Goal: Task Accomplishment & Management: Complete application form

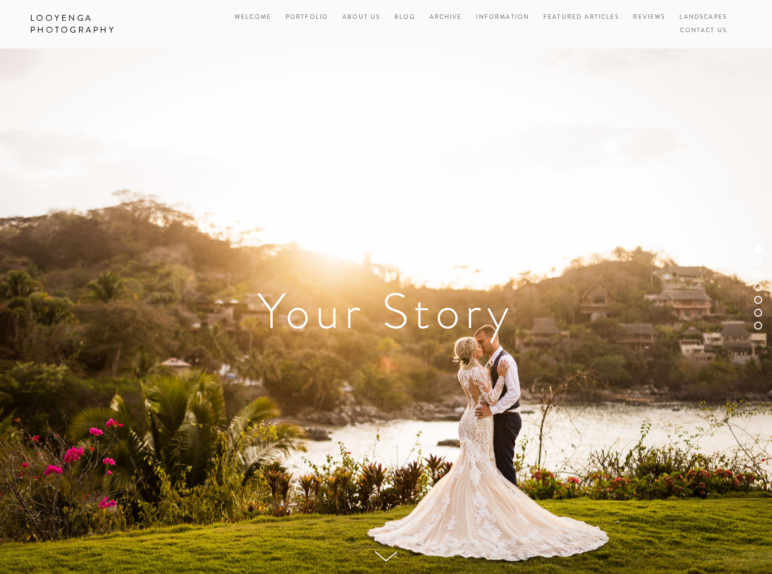
scroll to position [4055, 0]
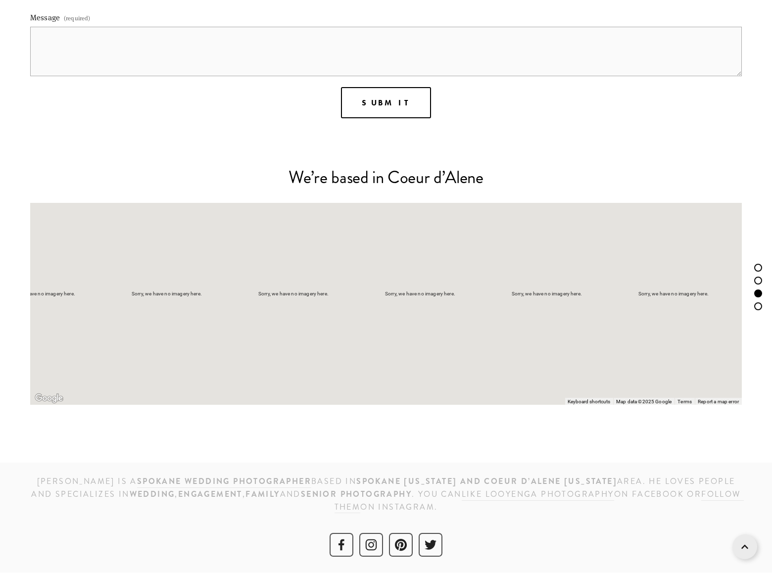
scroll to position [1203, 0]
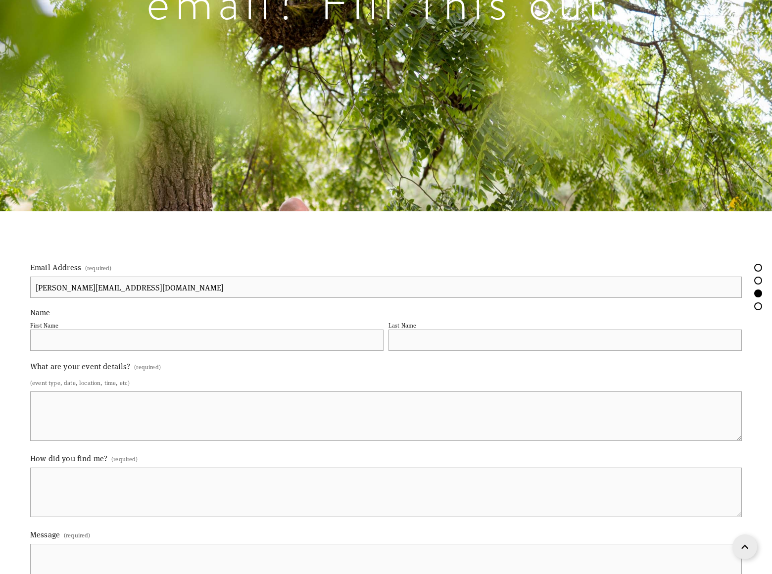
type input "[PERSON_NAME][EMAIL_ADDRESS][DOMAIN_NAME]"
type input "[PERSON_NAME]"
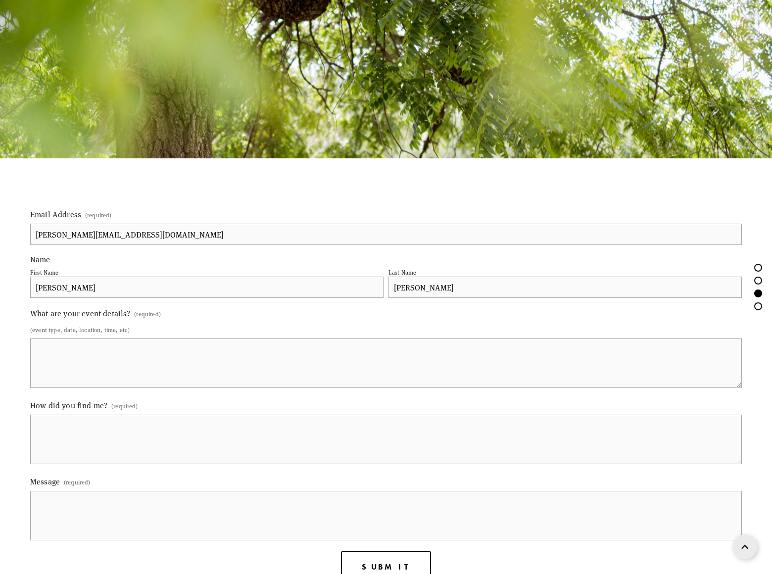
type input "[PERSON_NAME]"
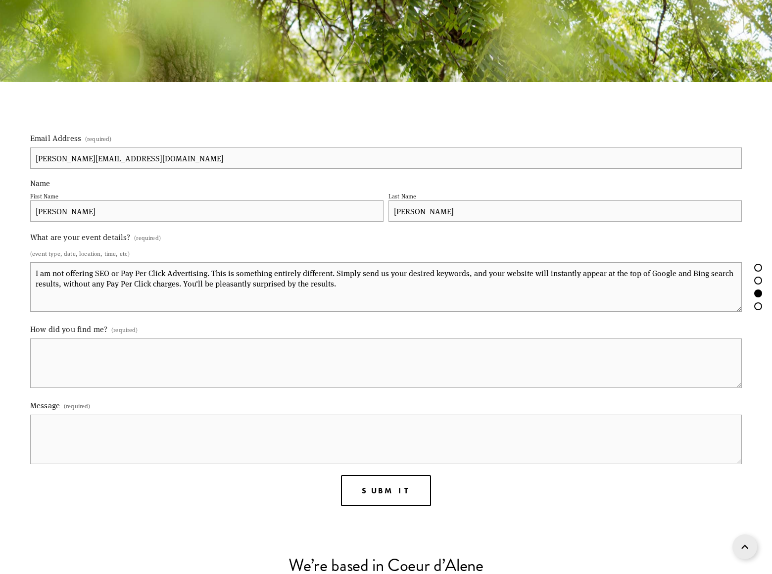
type textarea "I am not offering SEO or Pay Per Click Advertising. This is something entirely …"
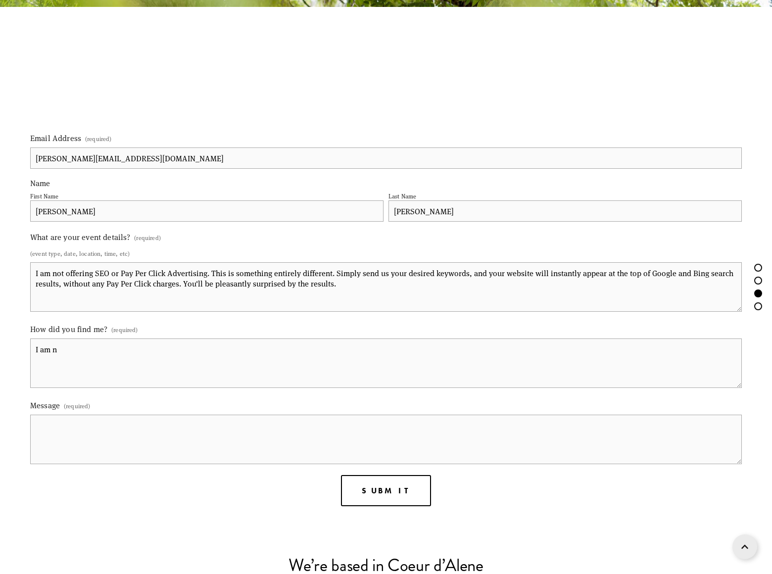
scroll to position [1247, 0]
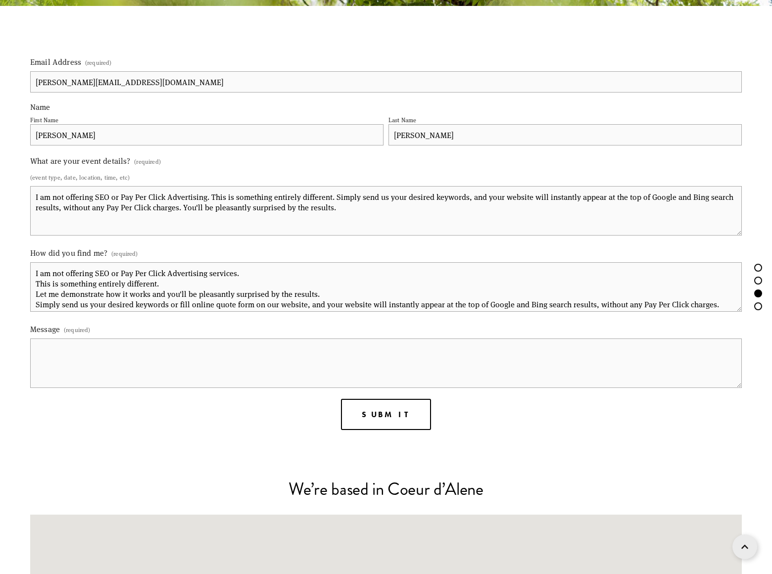
type textarea "I am not offering SEO or Pay Per Click Advertising services. This is something …"
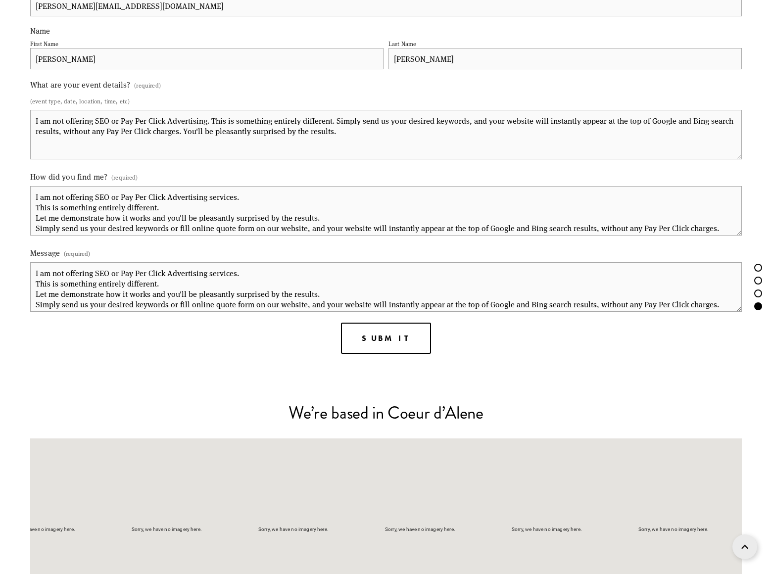
type textarea "I am not offering SEO or Pay Per Click Advertising services. This is something …"
click at [385, 338] on span "Submit" at bounding box center [386, 337] width 48 height 9
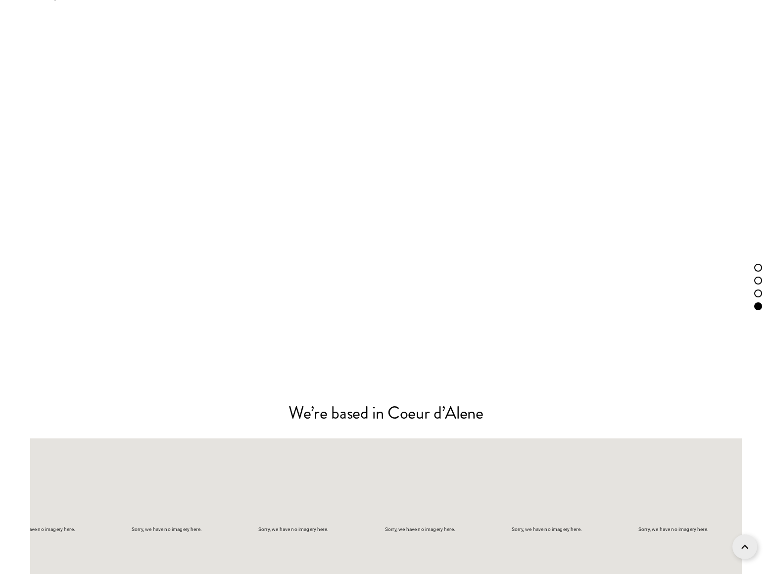
scroll to position [1313, 0]
